Goal: Find specific page/section: Find specific page/section

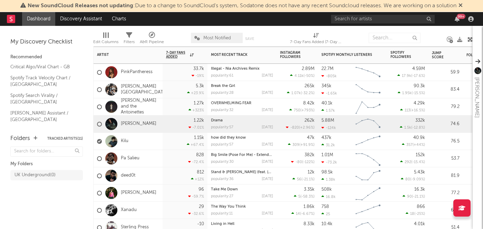
click at [151, 179] on div "deed0t" at bounding box center [127, 175] width 69 height 17
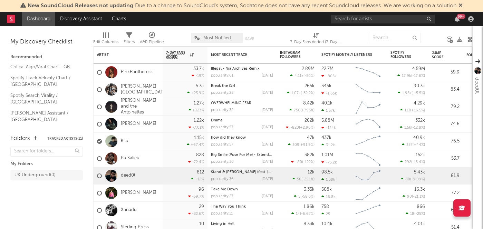
click at [127, 175] on link "deed0t" at bounding box center [128, 176] width 14 height 6
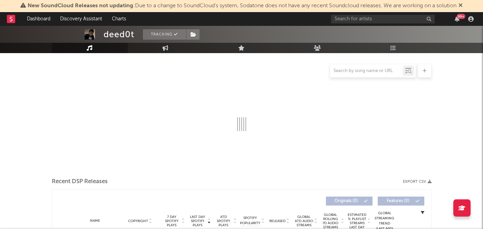
select select "6m"
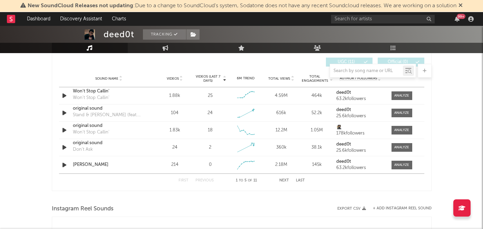
scroll to position [481, 0]
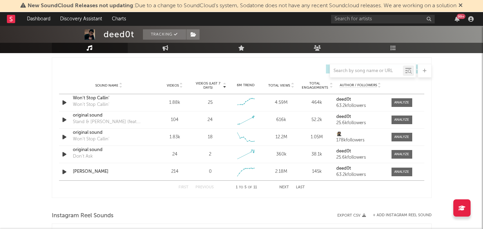
click at [178, 85] on span "Videos" at bounding box center [173, 85] width 12 height 4
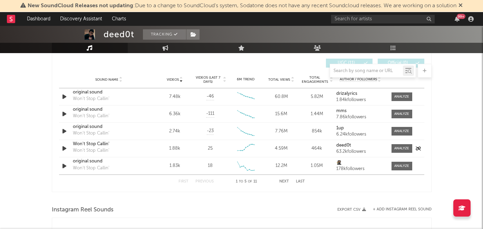
scroll to position [486, 0]
click at [286, 181] on button "Next" at bounding box center [284, 182] width 10 height 4
